Goal: Task Accomplishment & Management: Use online tool/utility

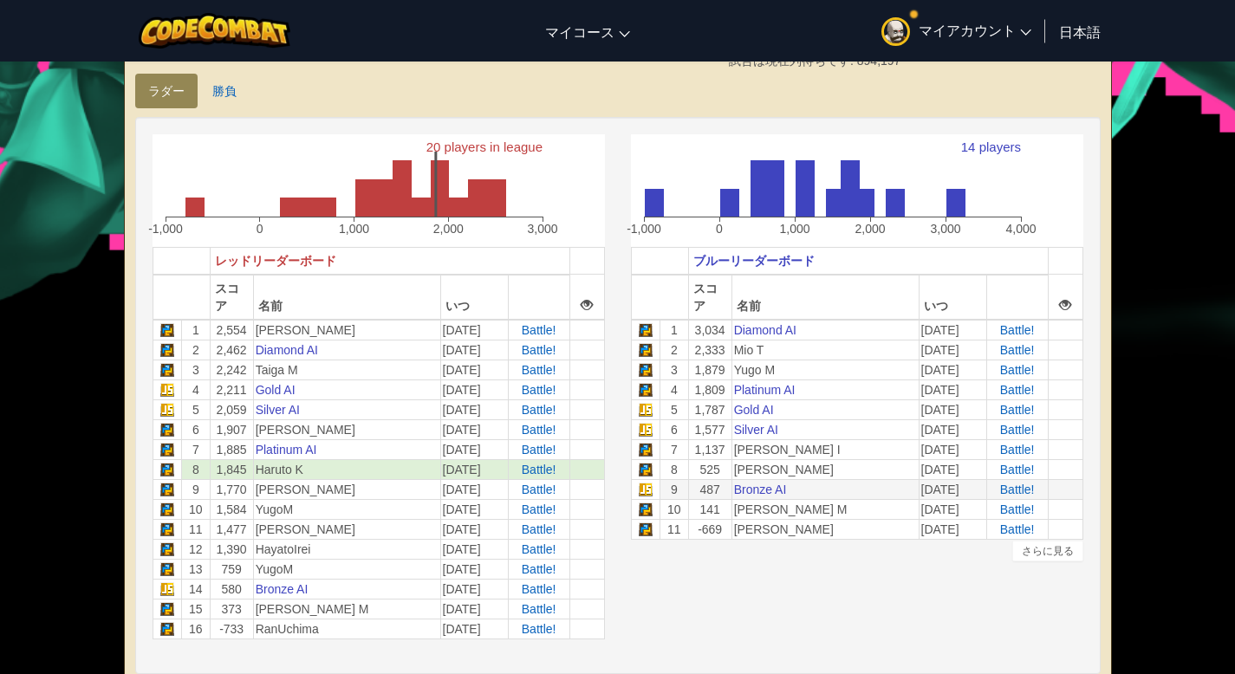
scroll to position [406, 0]
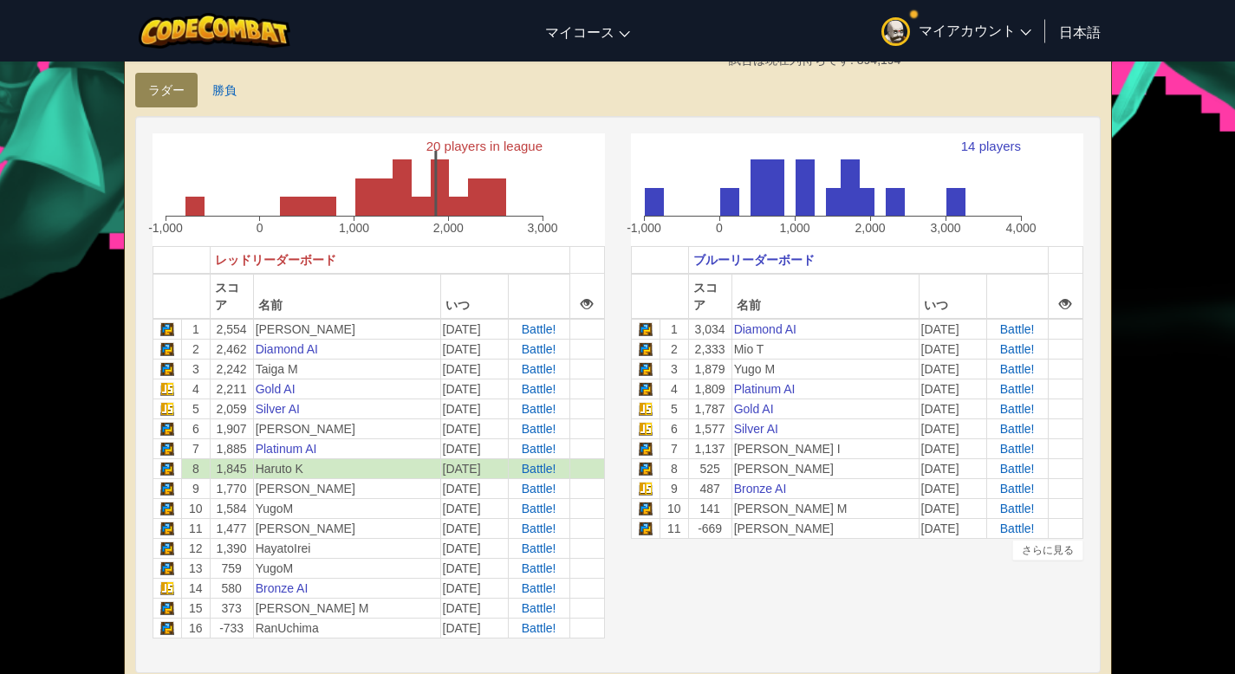
click at [170, 468] on td at bounding box center [167, 469] width 29 height 20
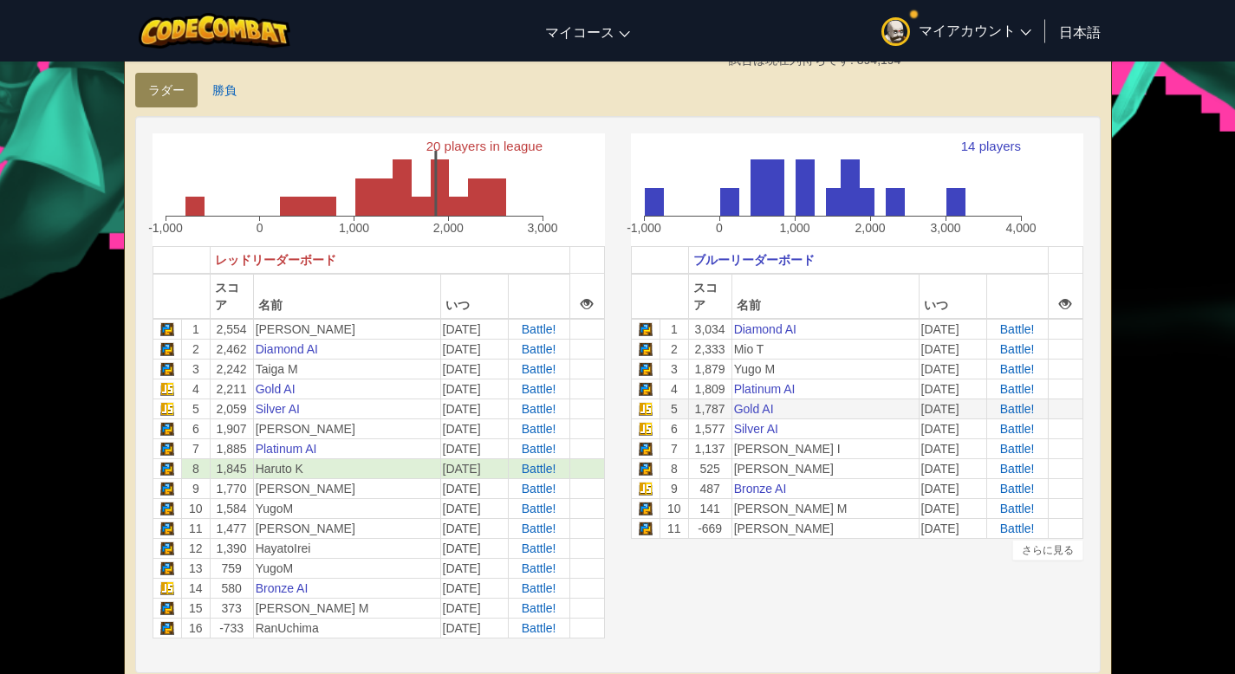
click at [675, 411] on td "5" at bounding box center [674, 409] width 29 height 20
click at [952, 33] on span "マイアカウント" at bounding box center [975, 30] width 113 height 18
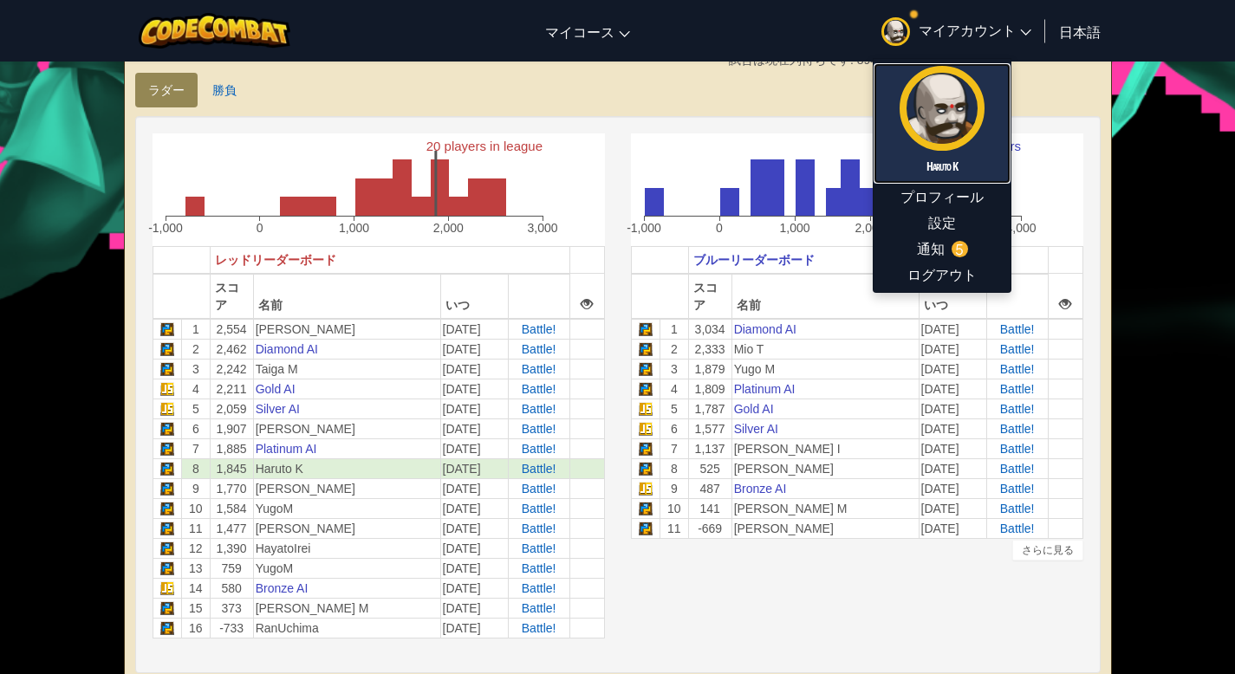
click at [951, 151] on link "Haruto K" at bounding box center [942, 123] width 137 height 120
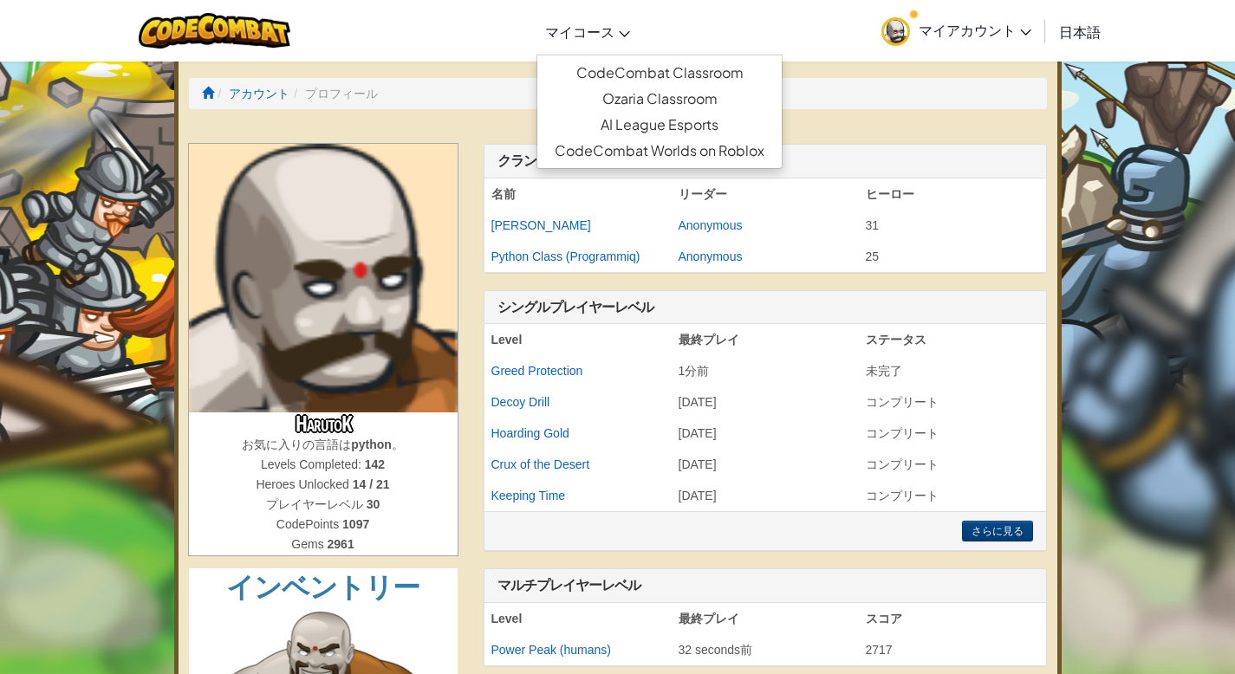
click at [611, 55] on ul "CodeCombat Classroom Ozaria Classroom AI League Esports CodeCombat Worlds on Ro…" at bounding box center [660, 112] width 246 height 114
click at [616, 70] on link "CodeCombat Classroom" at bounding box center [659, 73] width 244 height 26
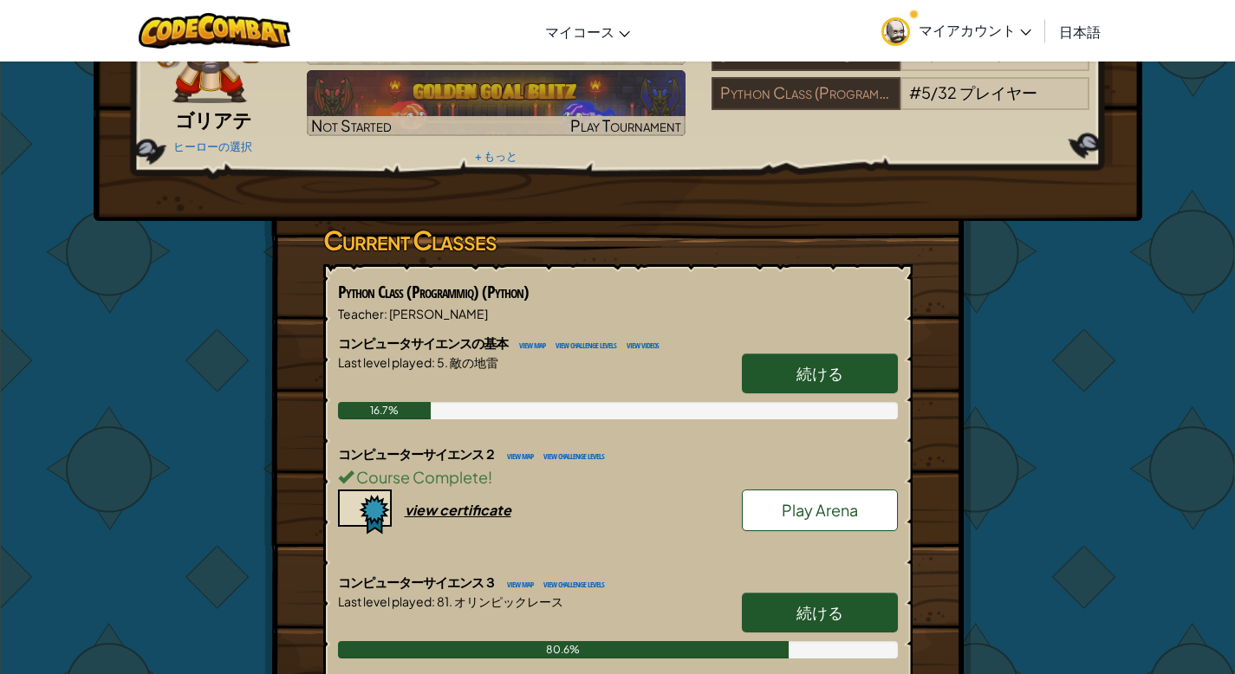
scroll to position [298, 0]
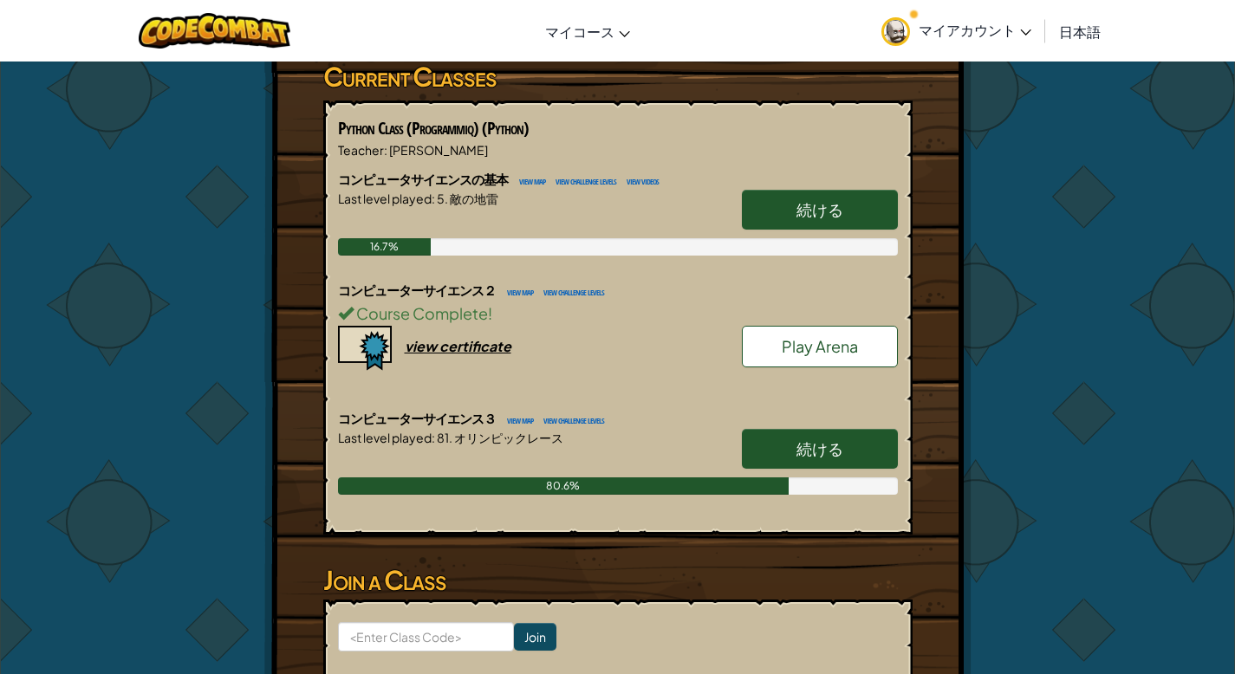
click at [826, 441] on span "続ける" at bounding box center [820, 449] width 47 height 20
select select "ja"
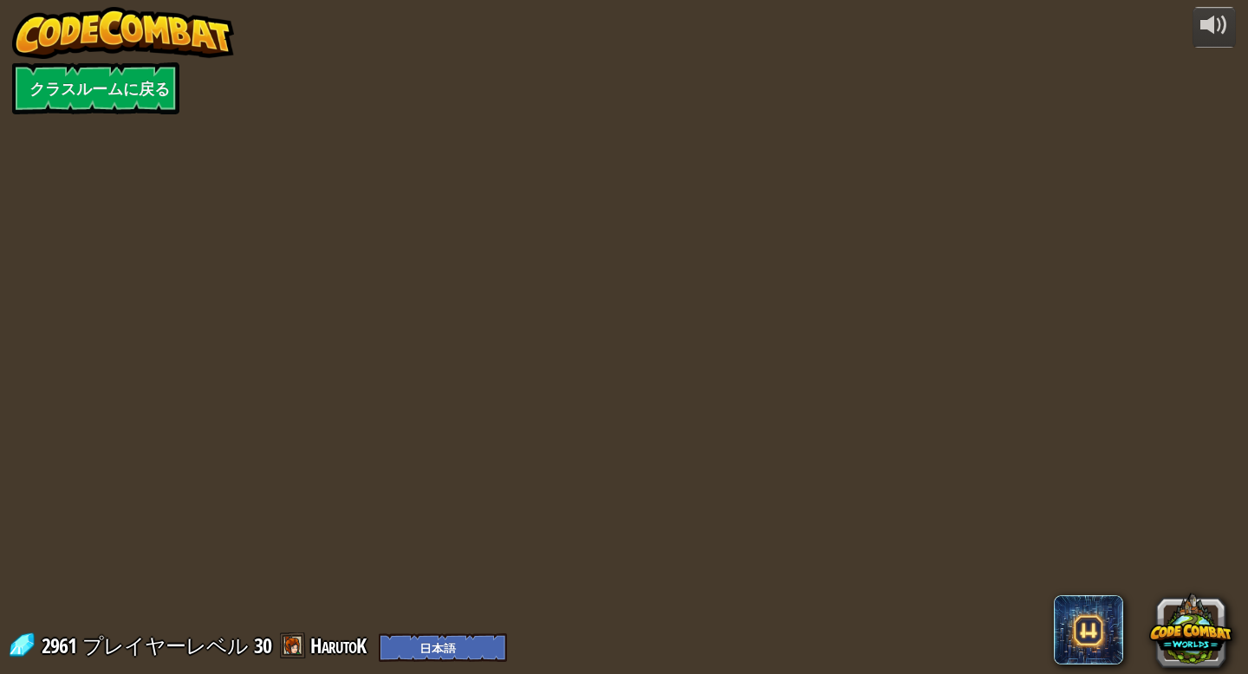
select select "ja"
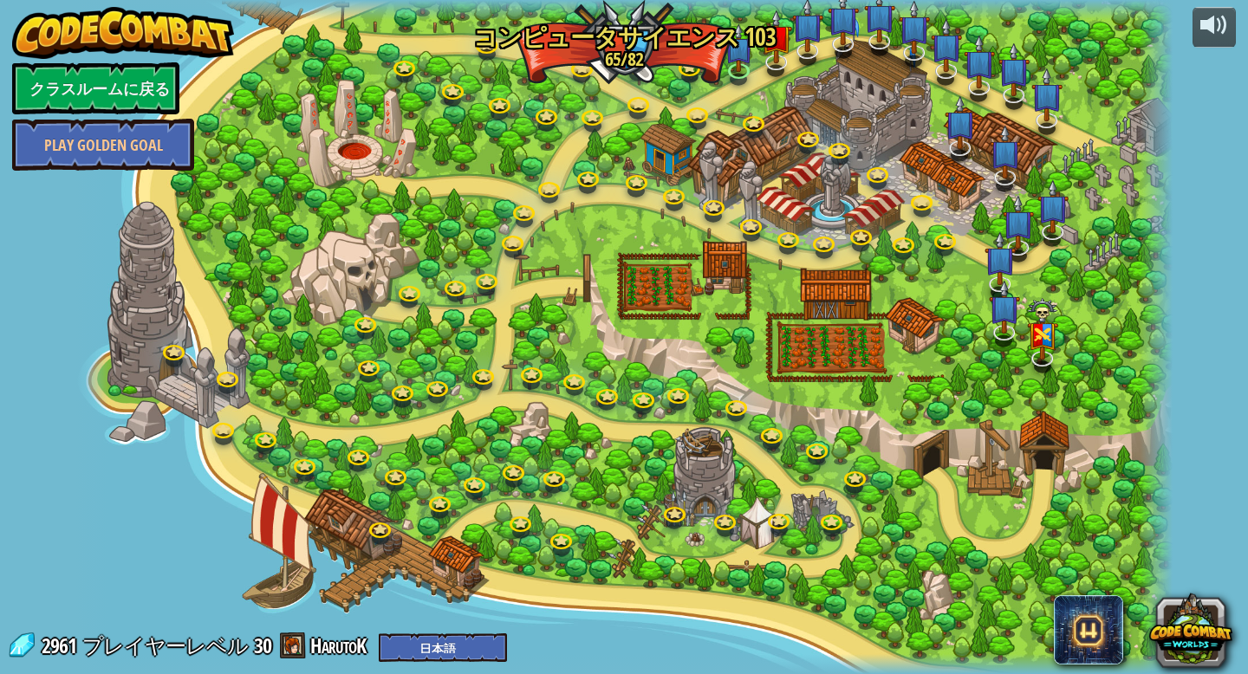
select select "ja"
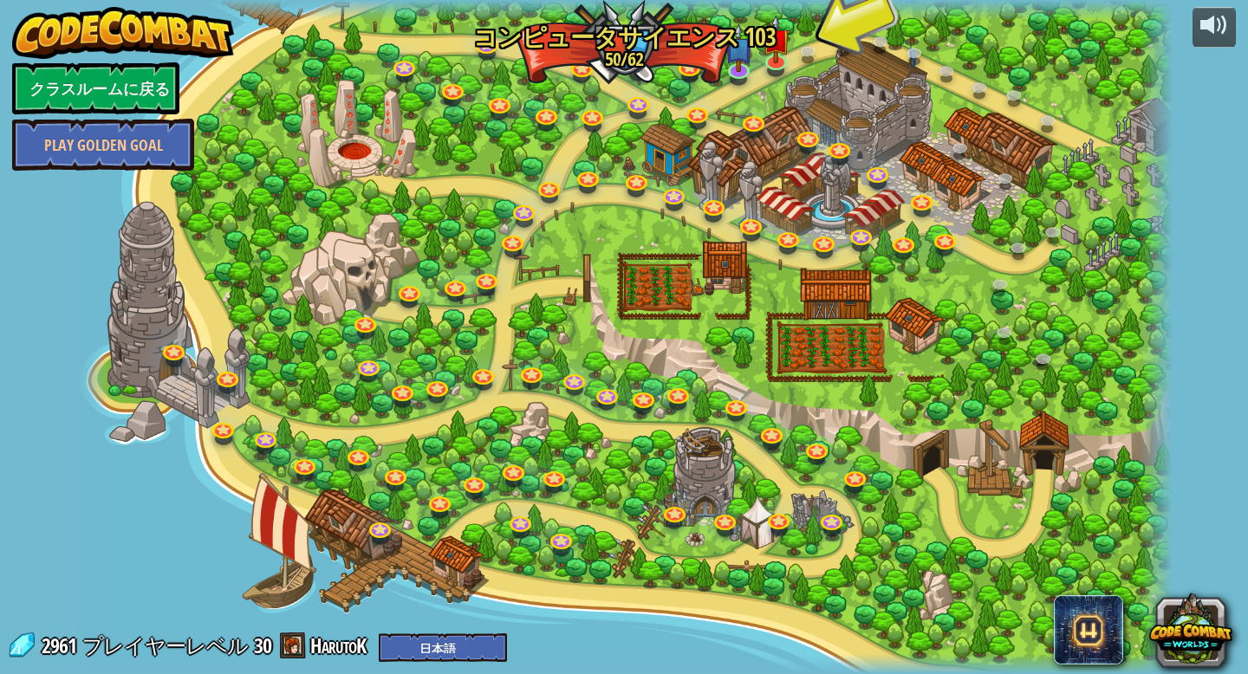
click at [674, 77] on div at bounding box center [623, 337] width 1097 height 674
click at [680, 71] on link at bounding box center [690, 65] width 35 height 35
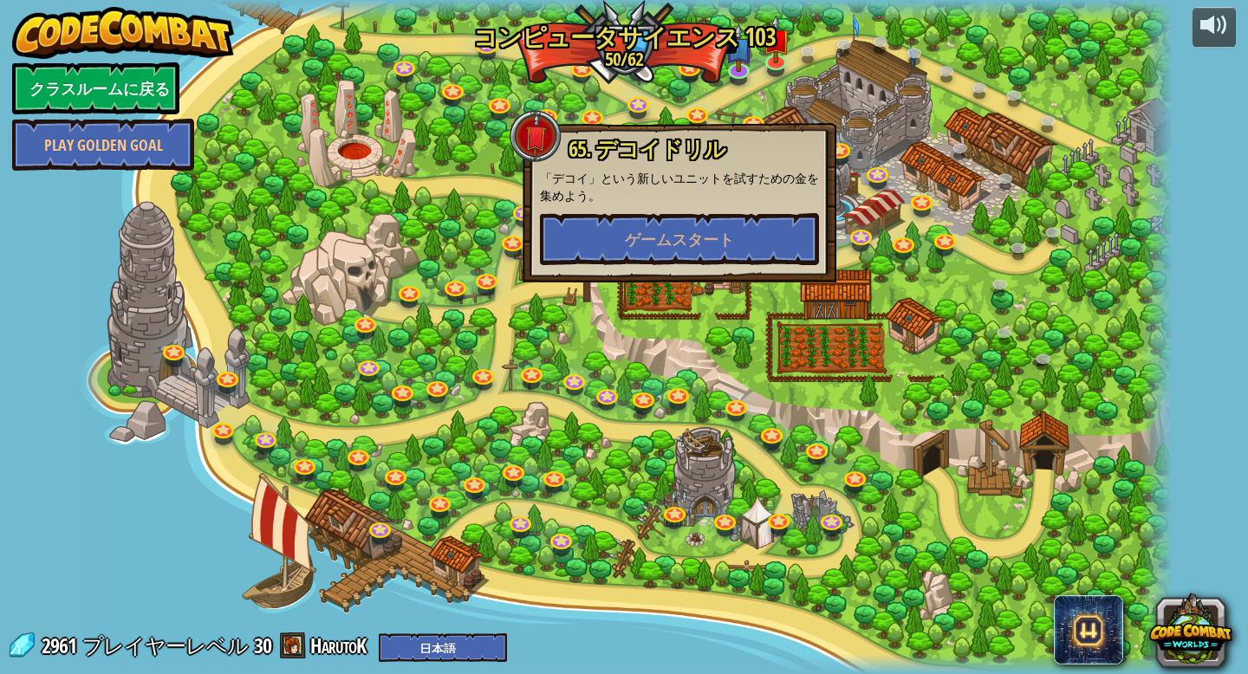
click at [670, 204] on p "「デコイ」という新しいユニットを試すための金を集めよう。" at bounding box center [679, 187] width 279 height 35
click at [670, 210] on div "65. デコイドリル 「デコイ」という新しいユニットを試すための金を集めよう。 ゲームスタート" at bounding box center [679, 201] width 279 height 127
click at [671, 223] on button "ゲームスタート" at bounding box center [679, 239] width 279 height 52
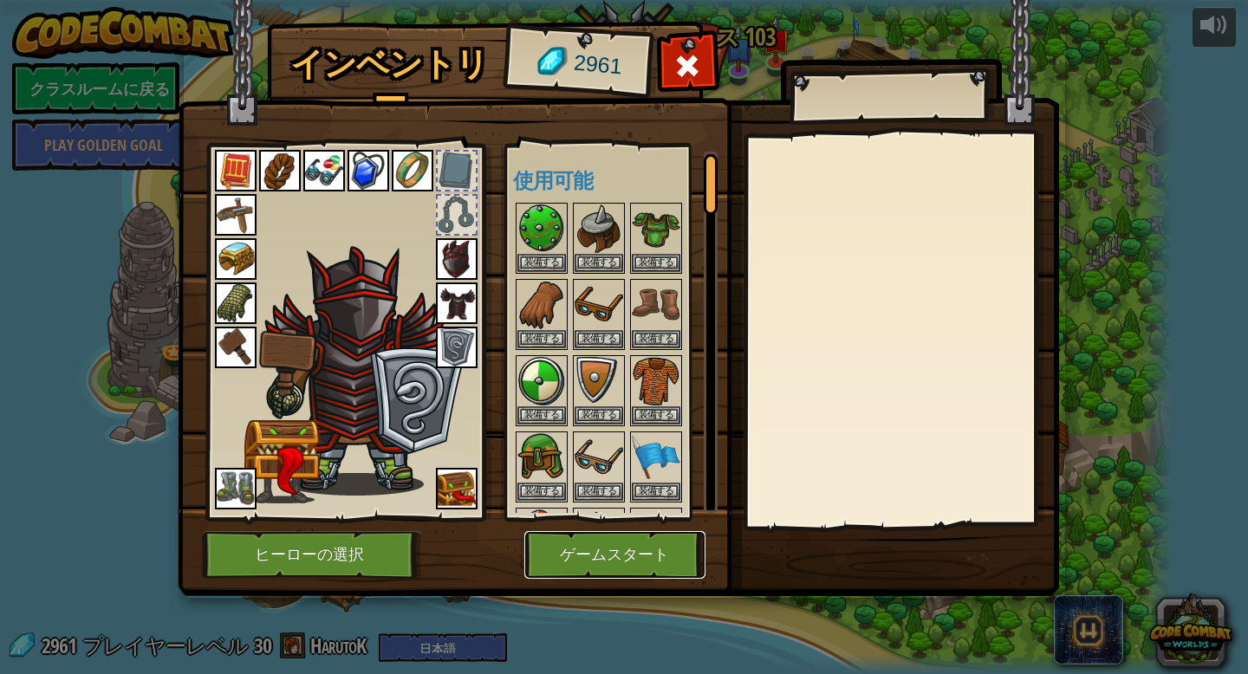
click at [621, 558] on button "ゲームスタート" at bounding box center [614, 555] width 181 height 48
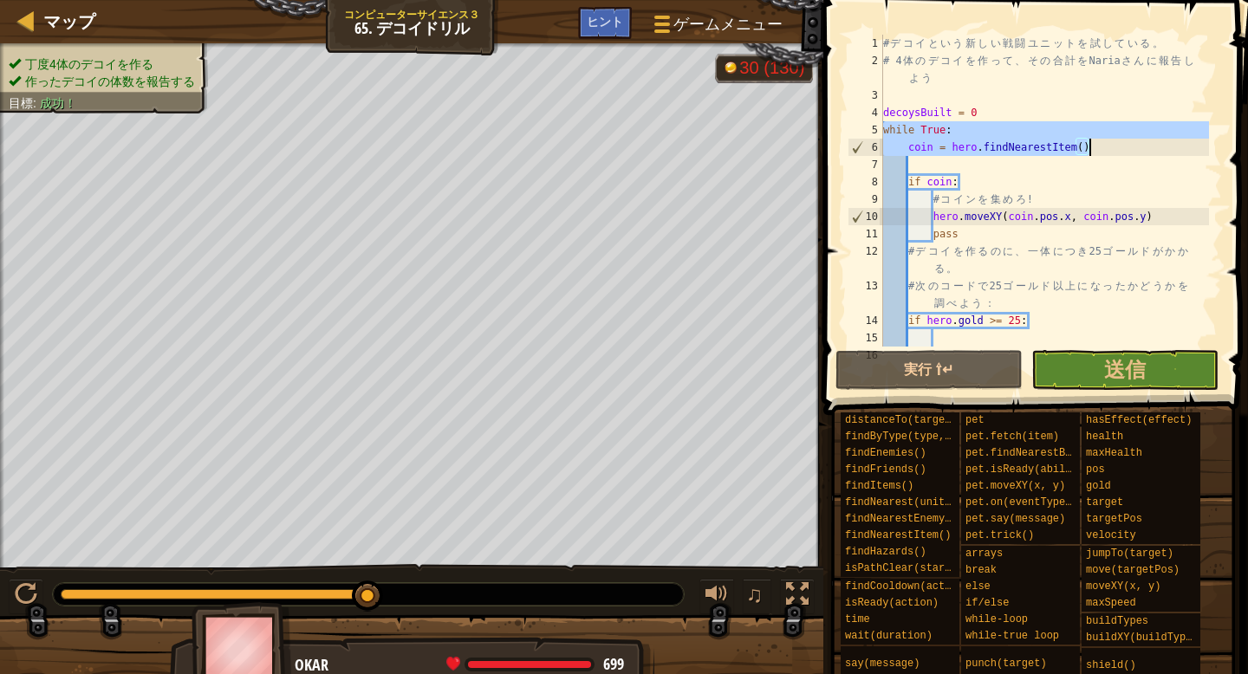
drag, startPoint x: 884, startPoint y: 125, endPoint x: 1123, endPoint y: 148, distance: 240.4
click at [1123, 148] on div "# デ コ イ と い う 新 し い 戦 闘 ユ ニ ッ ト を 試 し て い る 。 # 4 体 の デ コ イ を 作 っ て 、 そ の 合 計 を…" at bounding box center [1044, 208] width 329 height 347
type textarea "while True: coin = hero.findNearestItem()"
